Goal: Navigation & Orientation: Find specific page/section

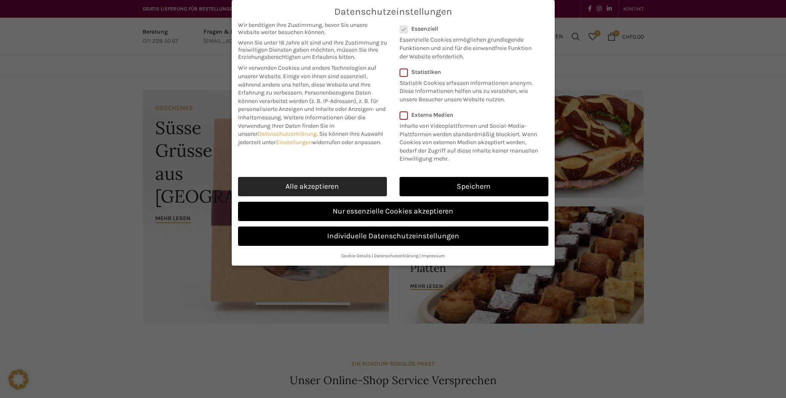
click at [333, 188] on link "Alle akzeptieren" at bounding box center [312, 186] width 149 height 19
checkbox input "true"
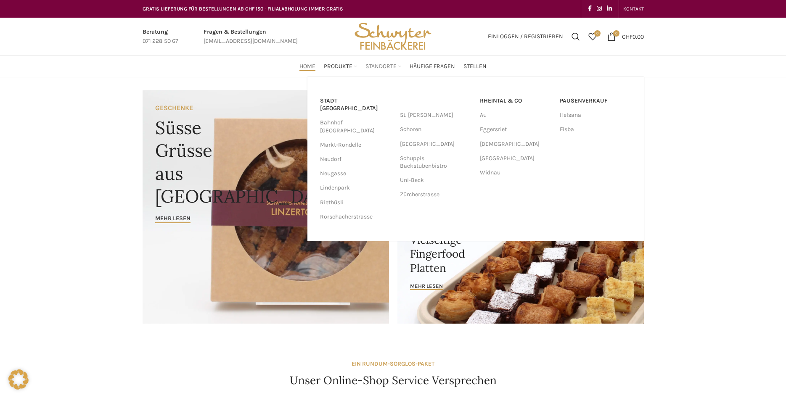
click at [382, 67] on span "Standorte" at bounding box center [380, 67] width 31 height 8
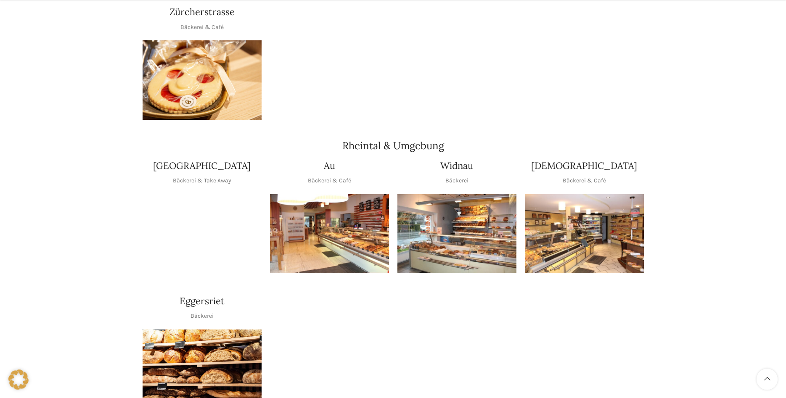
scroll to position [643, 0]
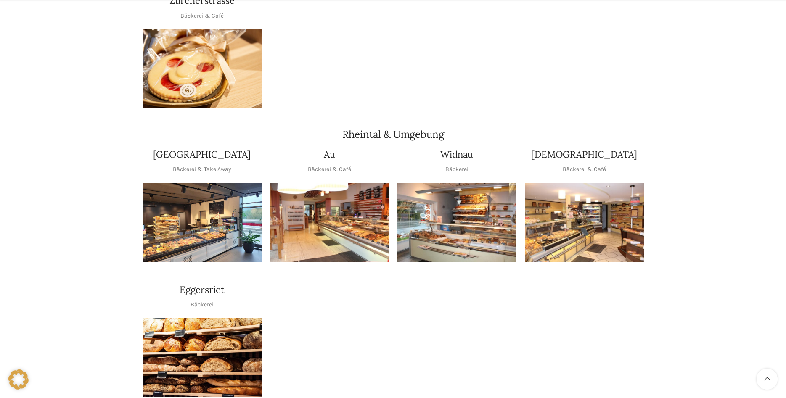
click at [271, 228] on img "1 / 1" at bounding box center [329, 222] width 119 height 79
click at [318, 213] on img "1 / 1" at bounding box center [329, 222] width 119 height 79
